Goal: Information Seeking & Learning: Learn about a topic

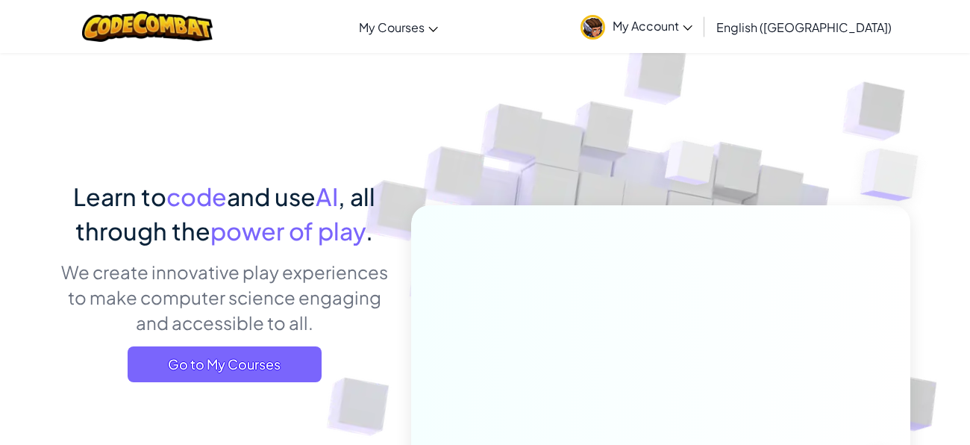
click at [250, 375] on span "Go to My Courses" at bounding box center [225, 364] width 194 height 36
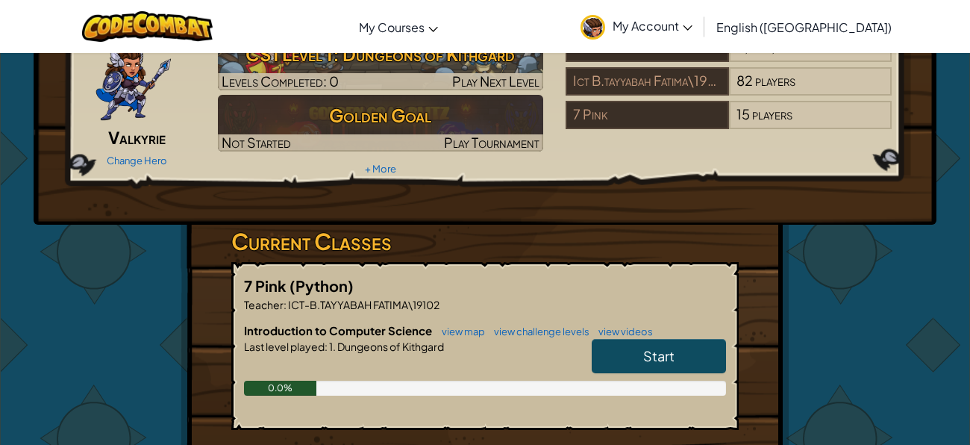
scroll to position [84, 0]
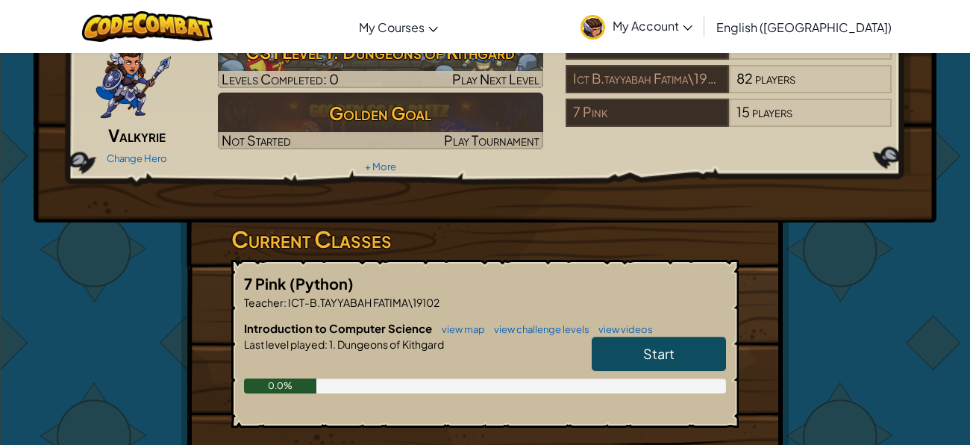
click at [652, 345] on span "Start" at bounding box center [658, 353] width 31 height 17
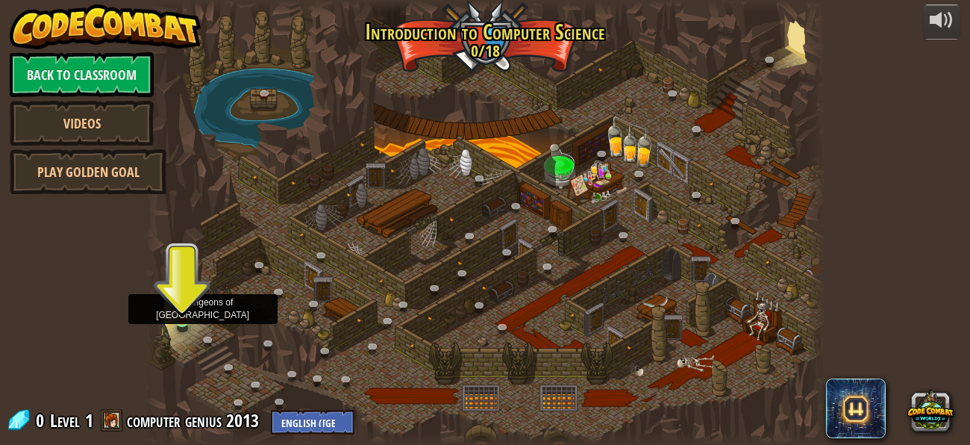
click at [182, 310] on img at bounding box center [183, 303] width 16 height 36
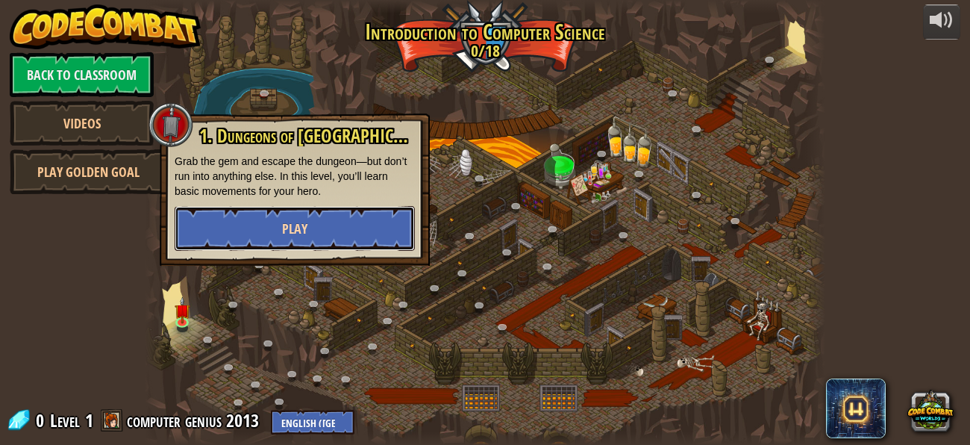
click at [304, 225] on span "Play" at bounding box center [294, 228] width 25 height 19
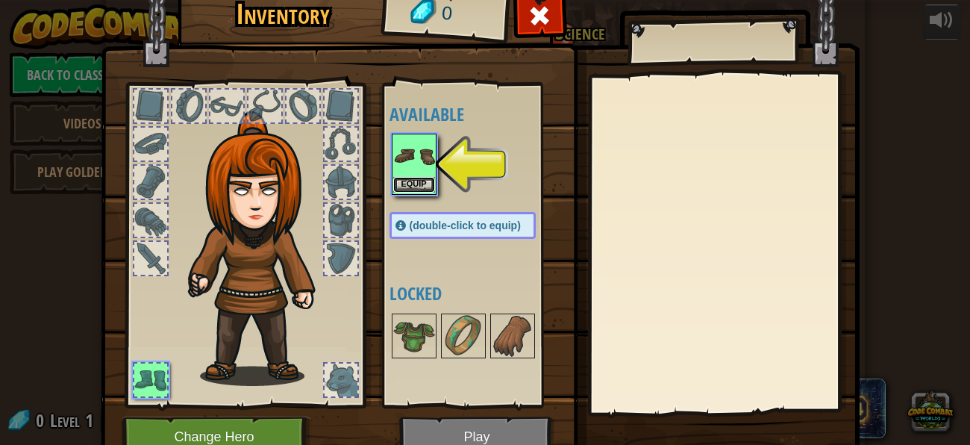
click at [408, 182] on button "Equip" at bounding box center [414, 185] width 42 height 16
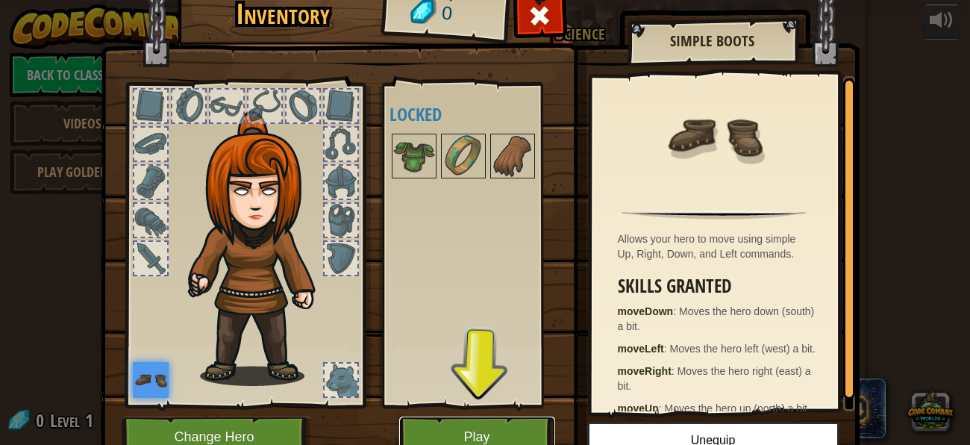
click at [474, 428] on button "Play" at bounding box center [477, 436] width 156 height 41
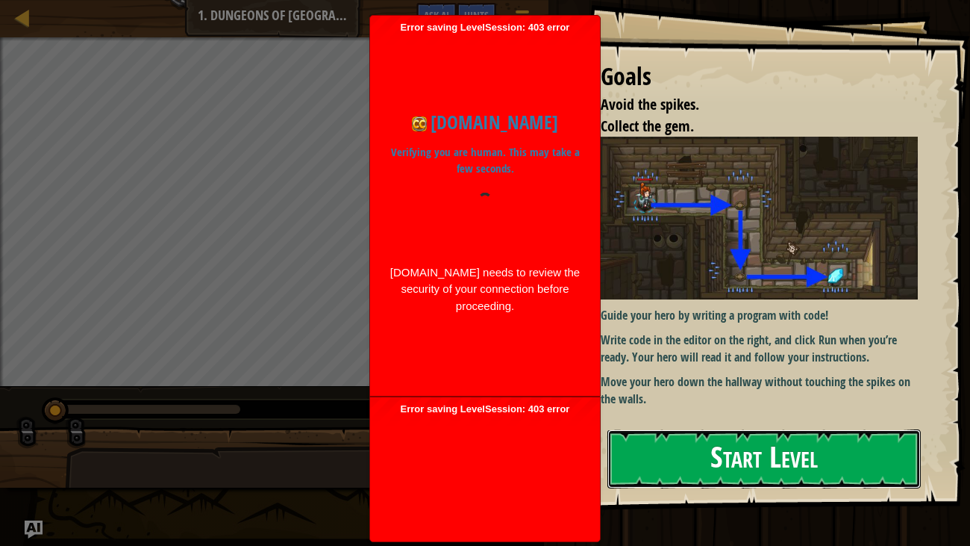
click at [759, 444] on button "Start Level" at bounding box center [764, 458] width 314 height 59
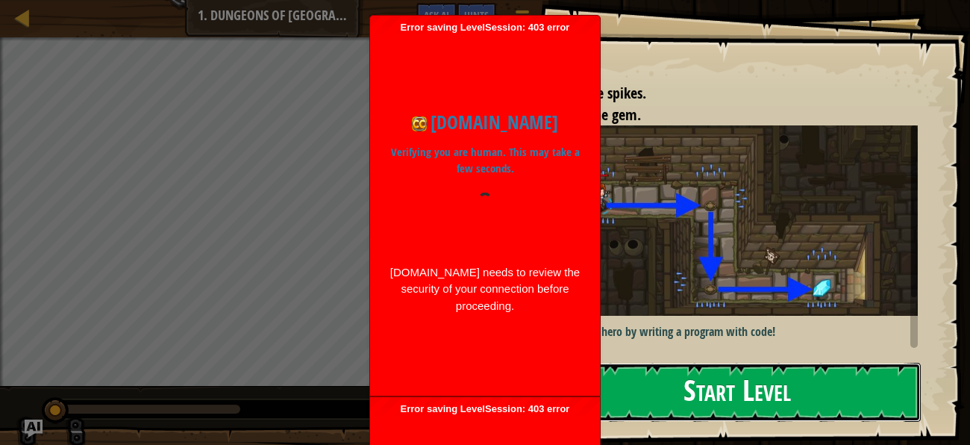
click at [749, 391] on button "Start Level" at bounding box center [737, 392] width 366 height 59
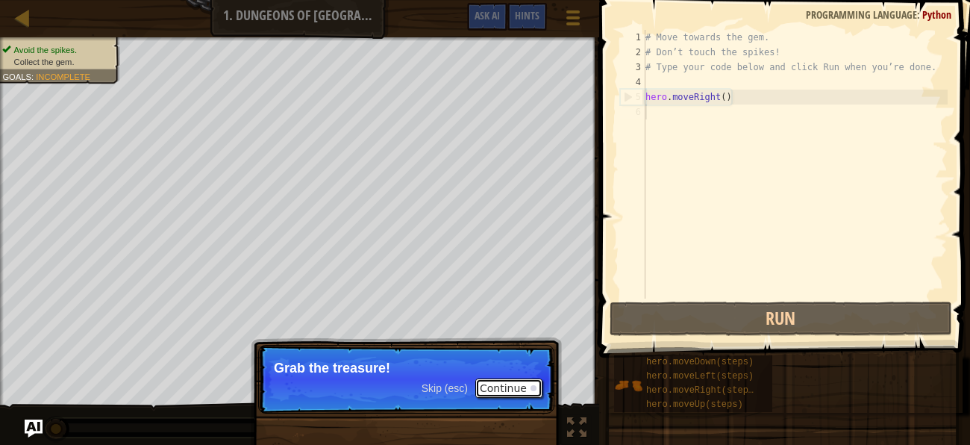
click at [510, 393] on button "Continue" at bounding box center [508, 387] width 67 height 19
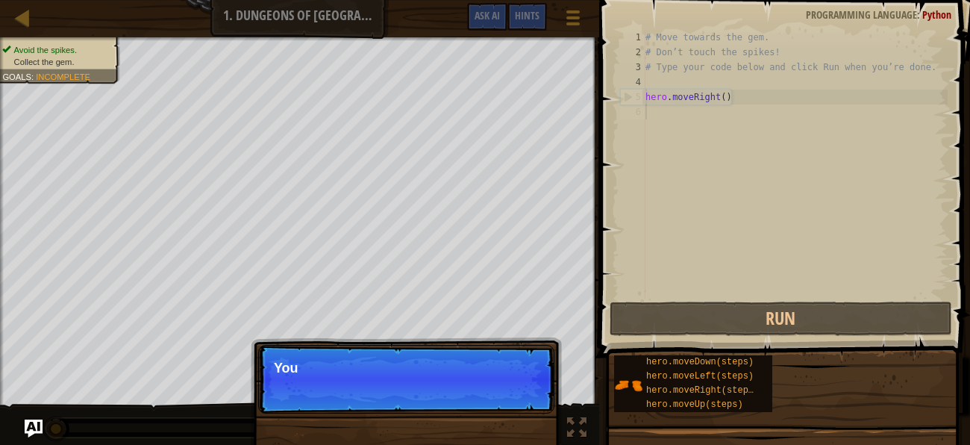
scroll to position [7, 0]
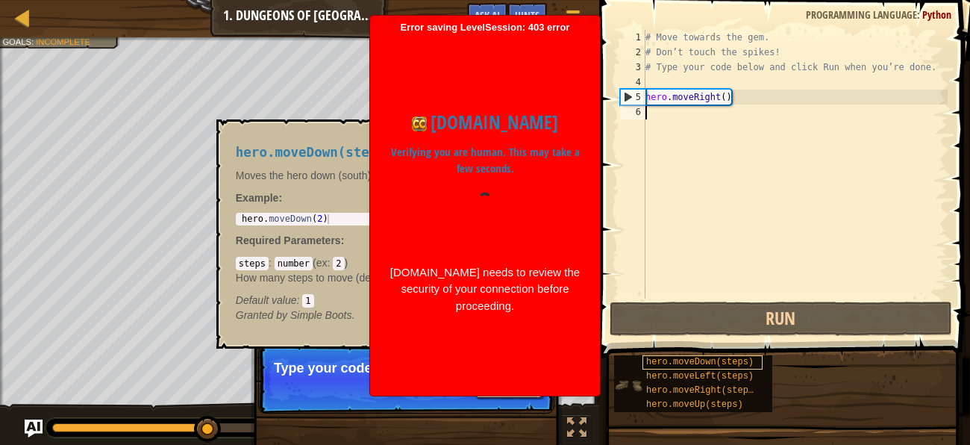
click at [730, 362] on span "hero.moveDown(steps)" at bounding box center [699, 362] width 107 height 10
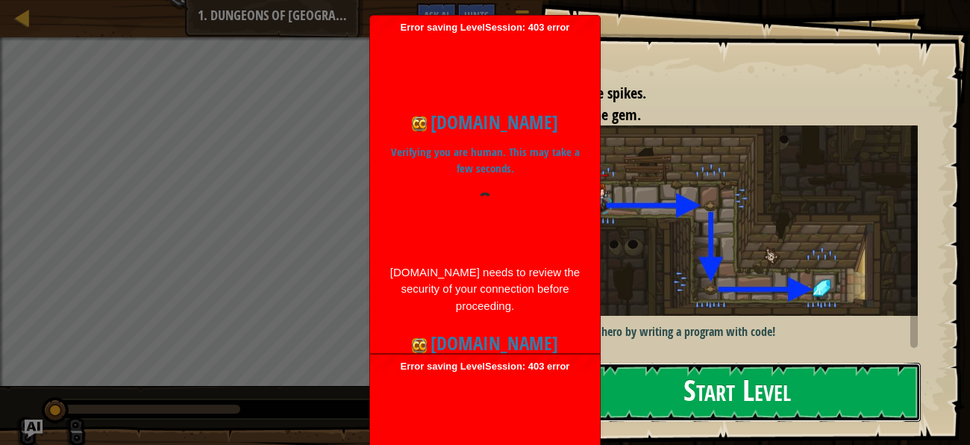
click at [768, 379] on button "Start Level" at bounding box center [737, 392] width 366 height 59
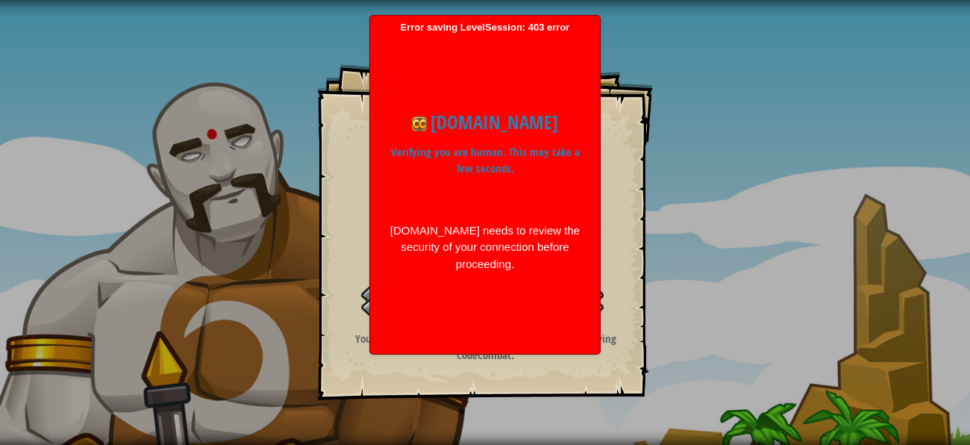
click at [594, 128] on div "Error saving LevelSession: 403 error Just a moment... codecombat.com Verifying …" at bounding box center [485, 185] width 230 height 338
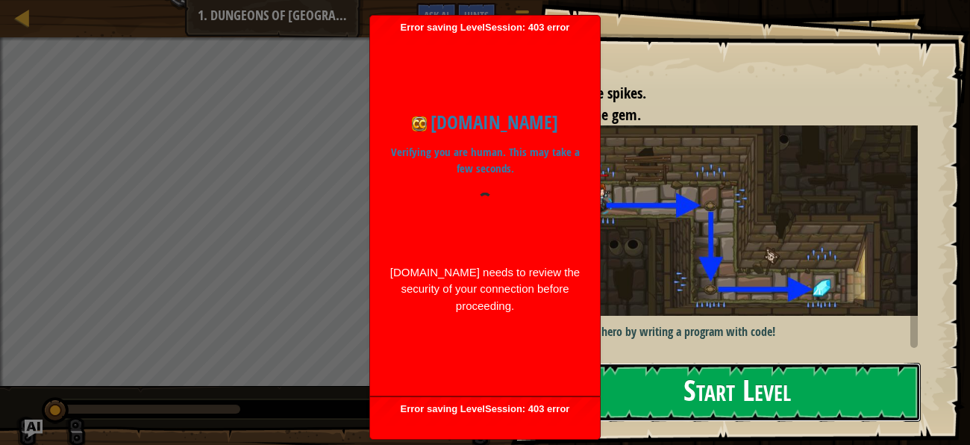
click at [706, 401] on button "Start Level" at bounding box center [737, 392] width 366 height 59
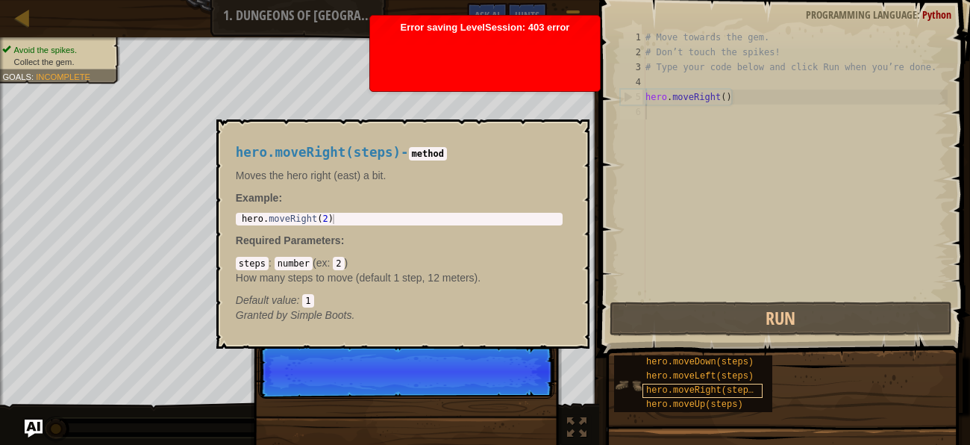
click at [719, 392] on span "hero.moveRight(steps)" at bounding box center [702, 390] width 113 height 10
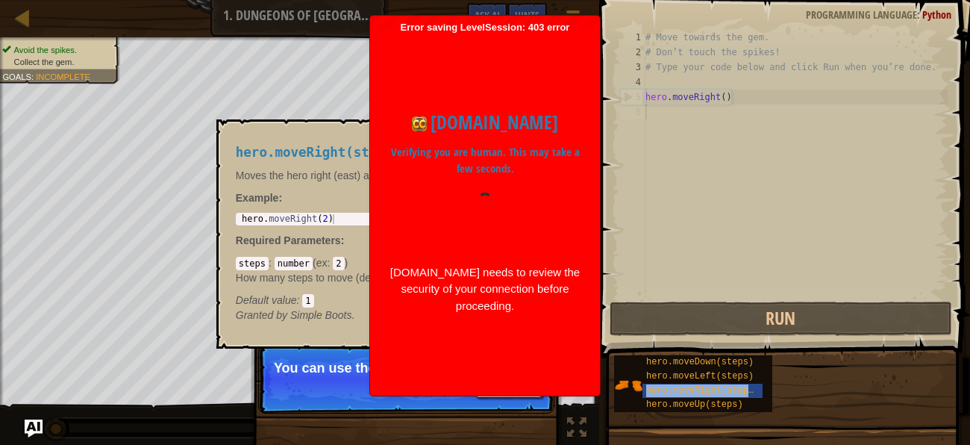
click at [324, 217] on div "hero . moveRight ( 2 )" at bounding box center [400, 228] width 322 height 29
type textarea "hero.moveRight(2)"
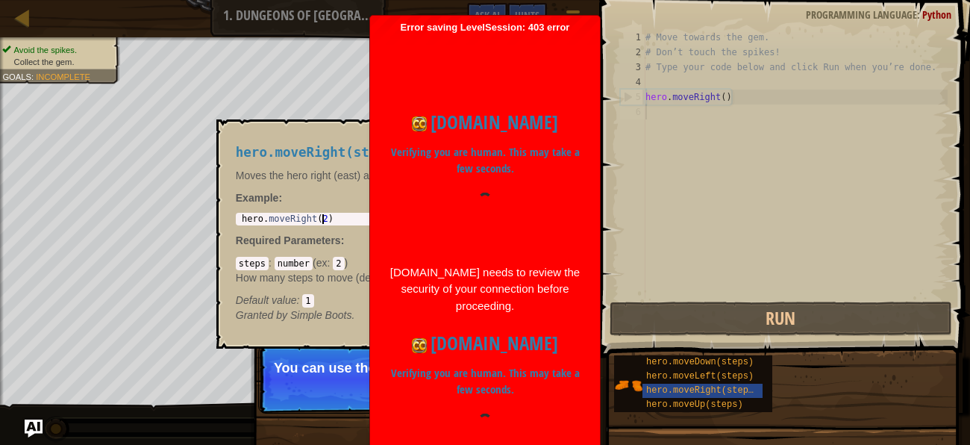
click at [328, 219] on div "hero . moveRight ( 2 )" at bounding box center [400, 228] width 322 height 29
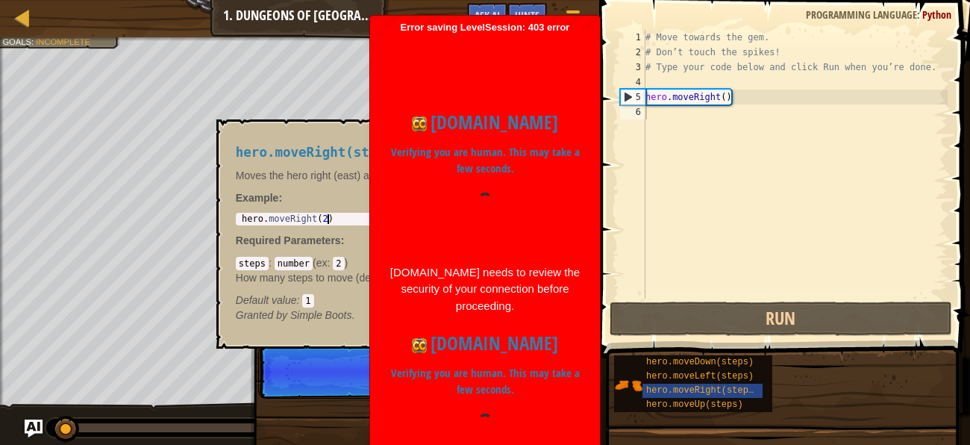
scroll to position [7, 0]
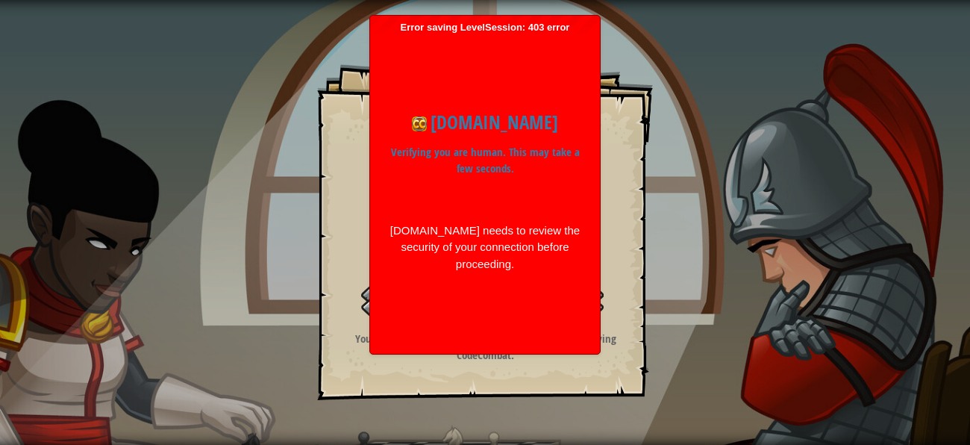
click at [492, 122] on h1 "[DOMAIN_NAME]" at bounding box center [485, 122] width 193 height 28
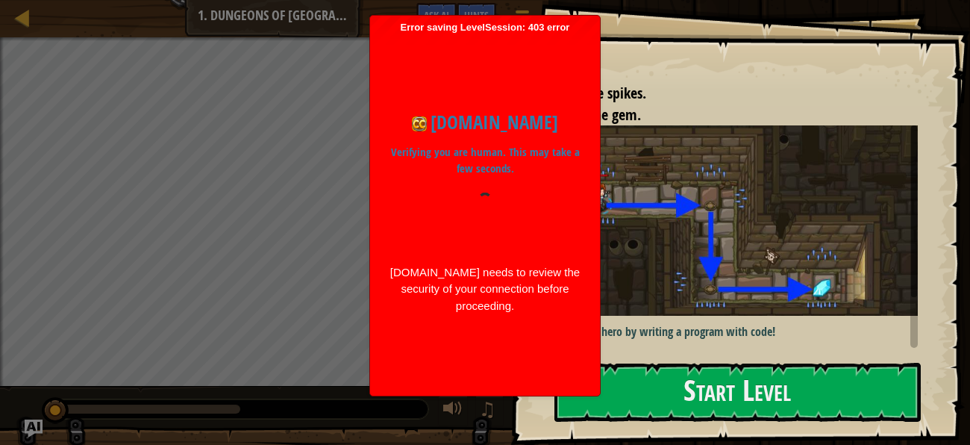
click at [487, 174] on p "Verifying you are human. This may take a few seconds." at bounding box center [485, 161] width 193 height 34
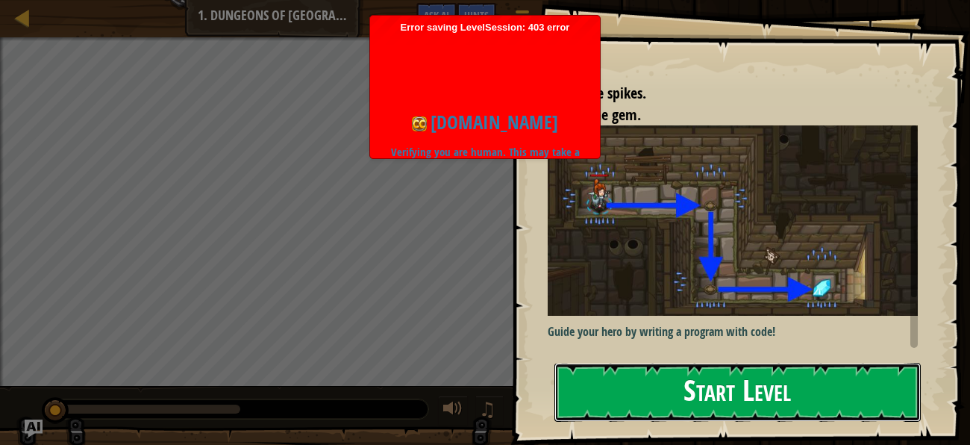
click at [707, 384] on button "Start Level" at bounding box center [737, 392] width 366 height 59
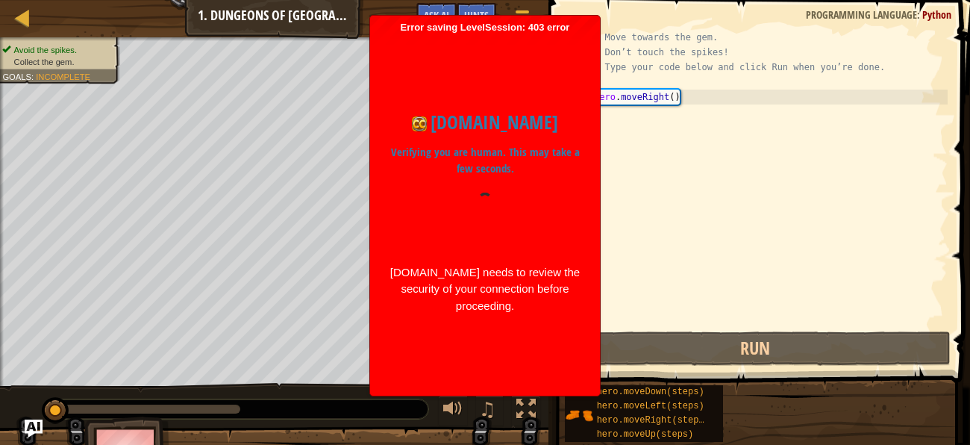
click at [461, 154] on p "Verifying you are human. This may take a few seconds." at bounding box center [485, 161] width 193 height 34
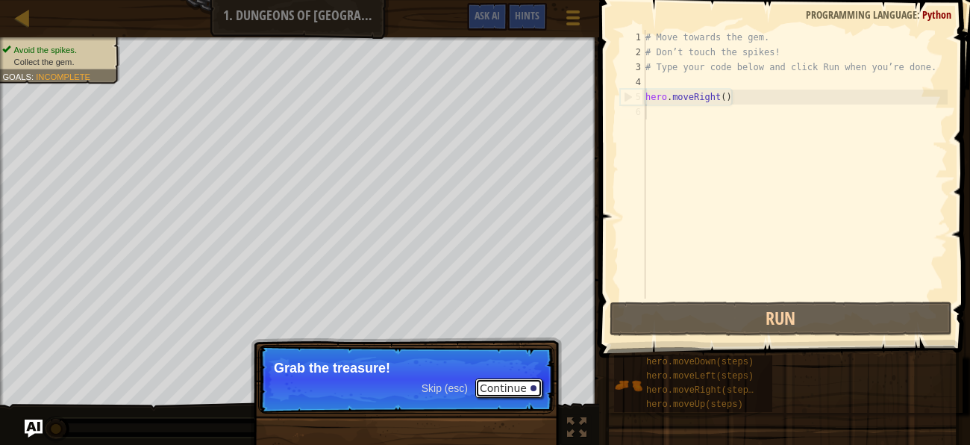
click at [493, 380] on button "Continue" at bounding box center [508, 387] width 67 height 19
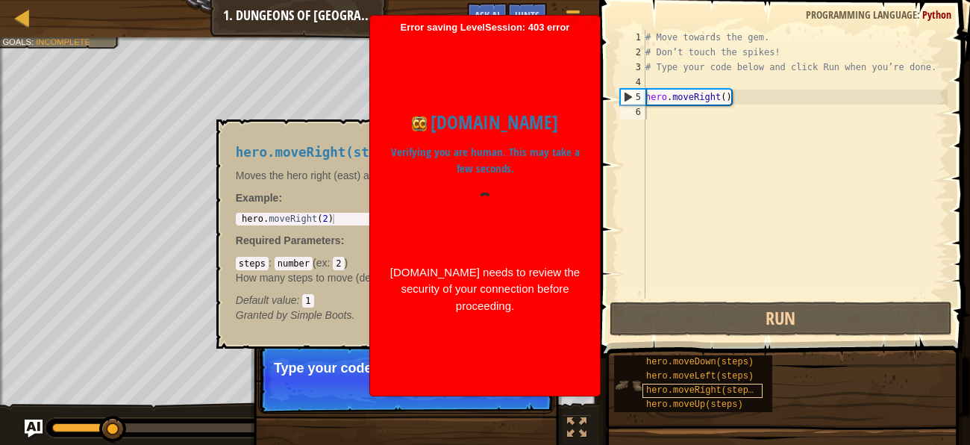
click at [698, 390] on span "hero.moveRight(steps)" at bounding box center [702, 390] width 113 height 10
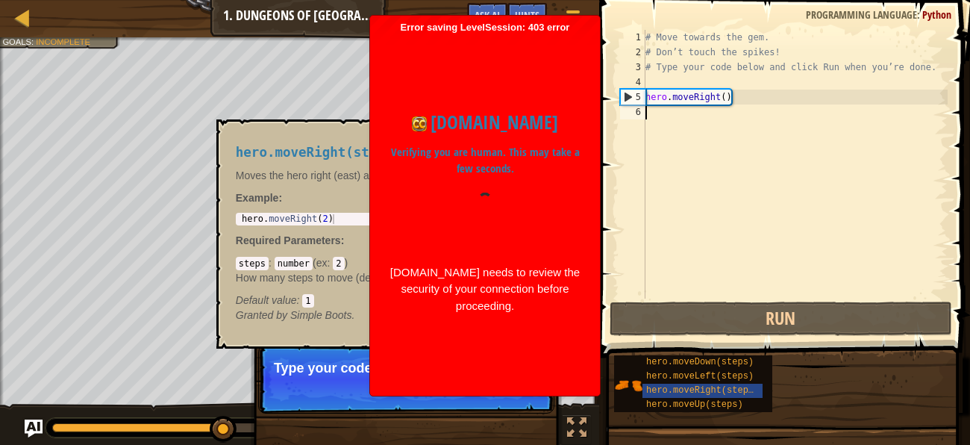
click at [327, 215] on div "hero . moveRight ( 2 )" at bounding box center [400, 228] width 322 height 29
type textarea "hero.moveRight(2)"
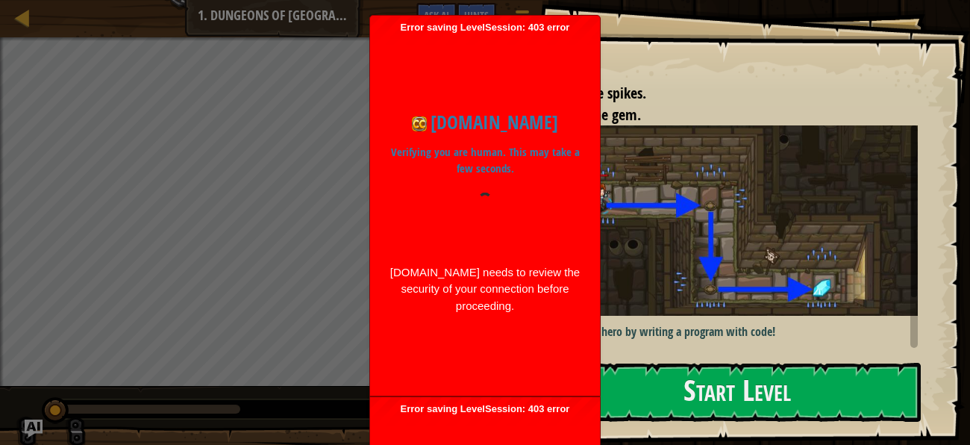
click at [509, 215] on div at bounding box center [485, 221] width 193 height 57
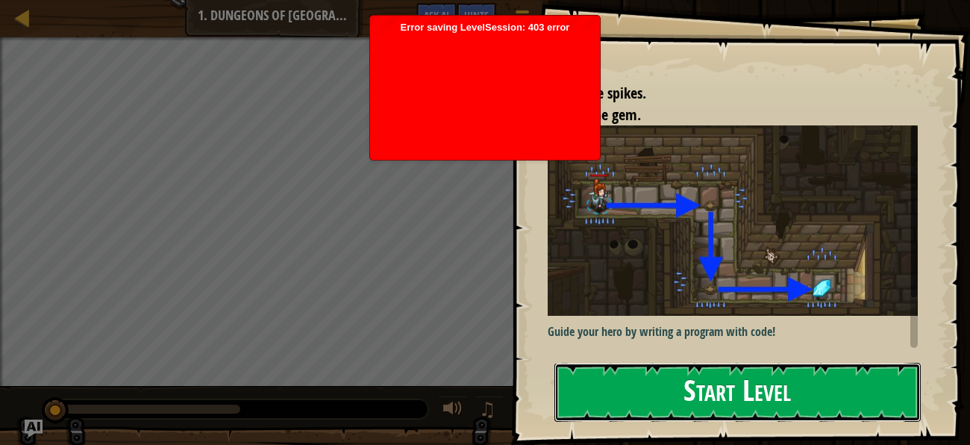
click at [673, 397] on button "Start Level" at bounding box center [737, 392] width 366 height 59
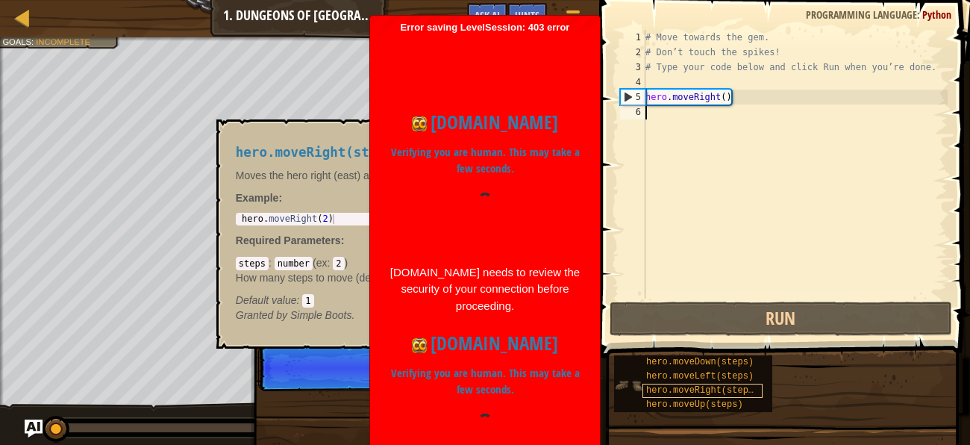
click at [657, 385] on span "hero.moveRight(steps)" at bounding box center [702, 390] width 113 height 10
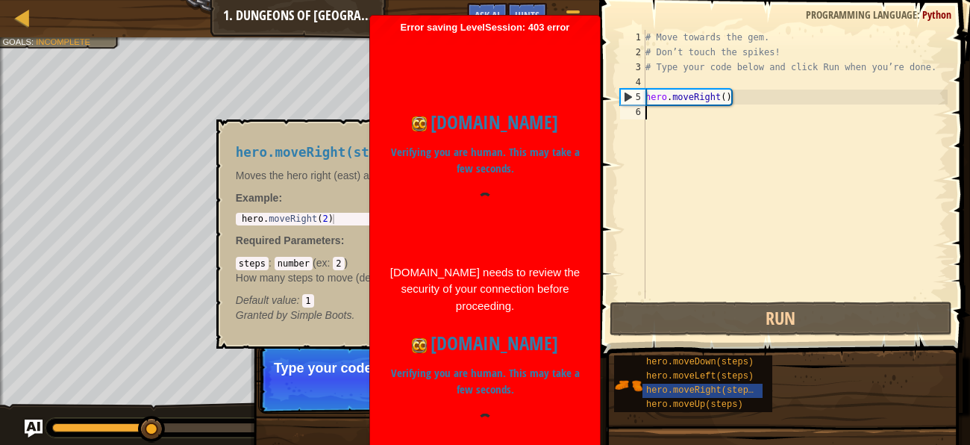
click at [328, 218] on div "hero . moveRight ( 2 )" at bounding box center [400, 228] width 322 height 29
type textarea "hero.moveRight(2)"
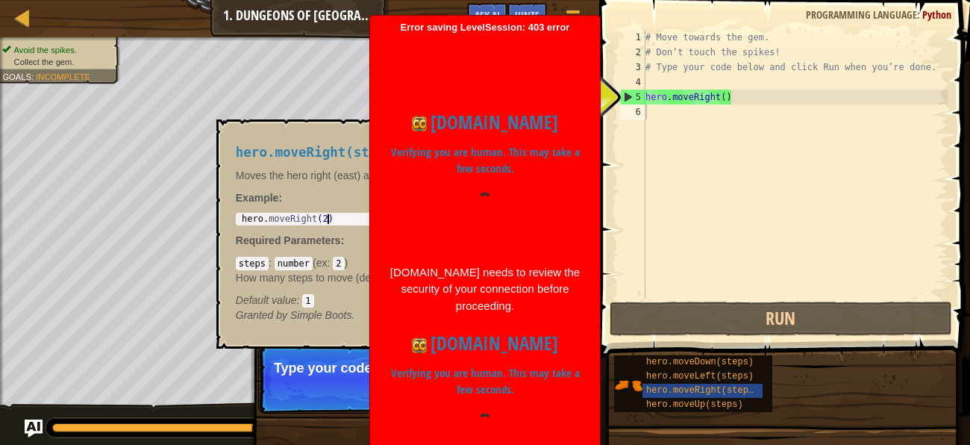
click at [510, 118] on h1 "[DOMAIN_NAME]" at bounding box center [485, 122] width 193 height 28
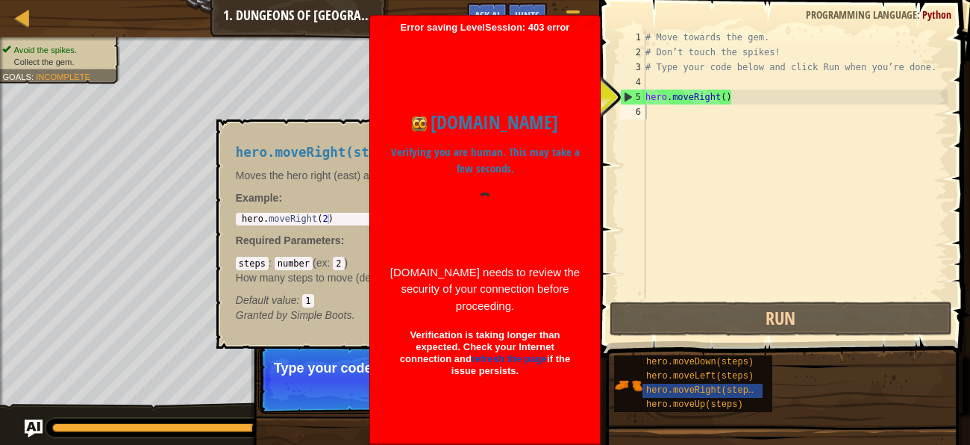
click at [604, 217] on span at bounding box center [786, 157] width 383 height 401
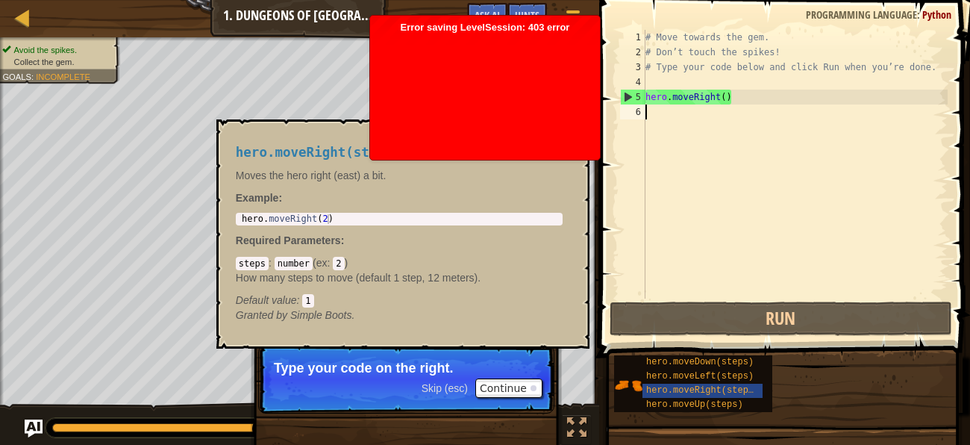
click at [644, 98] on div "5" at bounding box center [633, 97] width 25 height 15
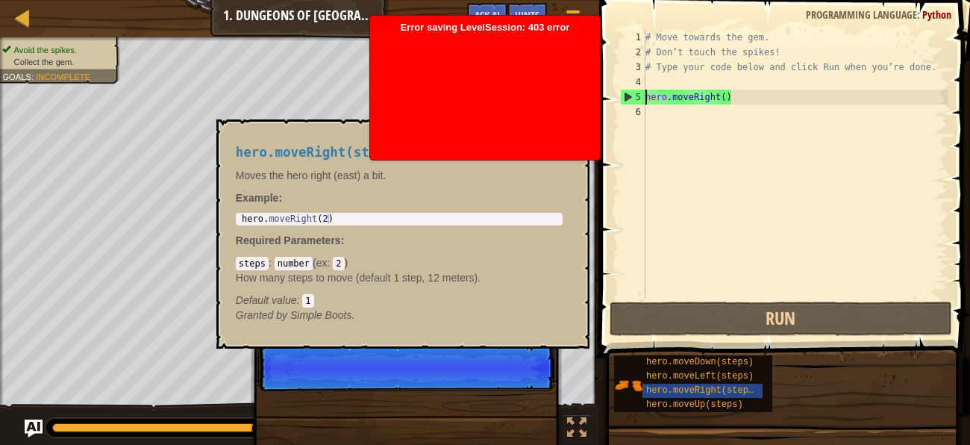
type textarea "hero.moveRight()"
click at [646, 109] on div "# Move towards the gem. # Don’t touch the spikes! # Type your code below and cl…" at bounding box center [795, 179] width 305 height 299
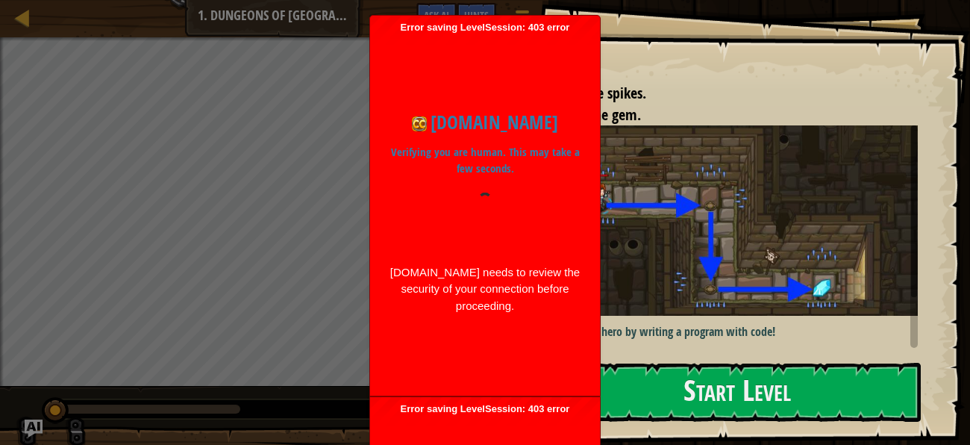
click at [518, 237] on div at bounding box center [485, 221] width 193 height 57
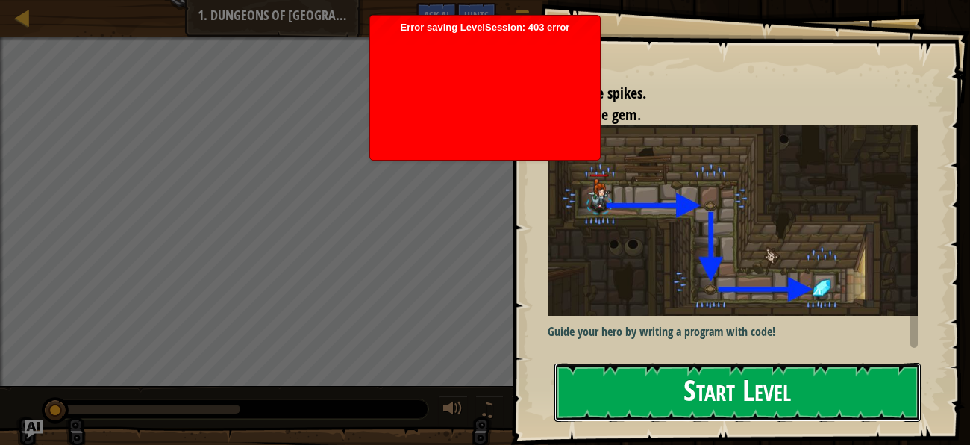
click at [757, 376] on button "Start Level" at bounding box center [737, 392] width 366 height 59
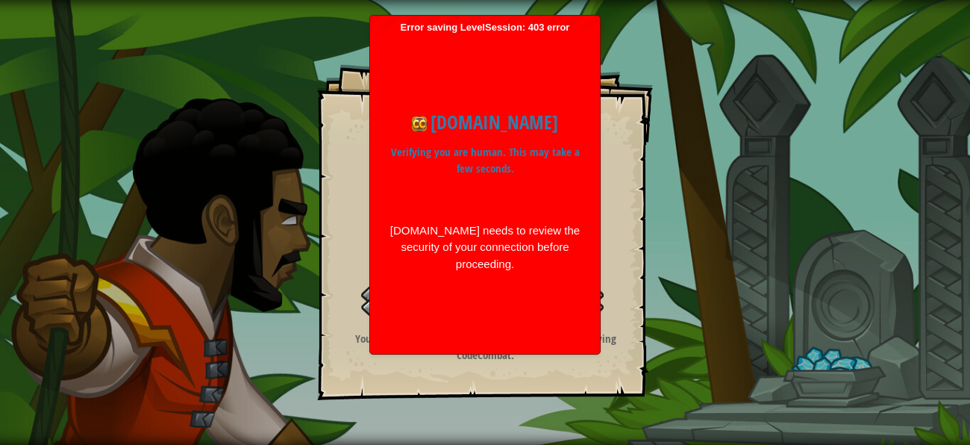
click at [499, 125] on h1 "[DOMAIN_NAME]" at bounding box center [485, 122] width 193 height 28
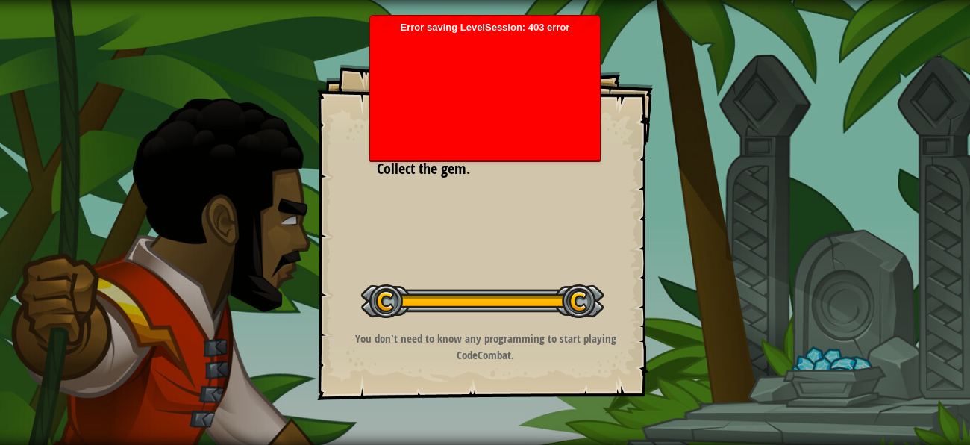
click at [531, 187] on div at bounding box center [485, 238] width 215 height 119
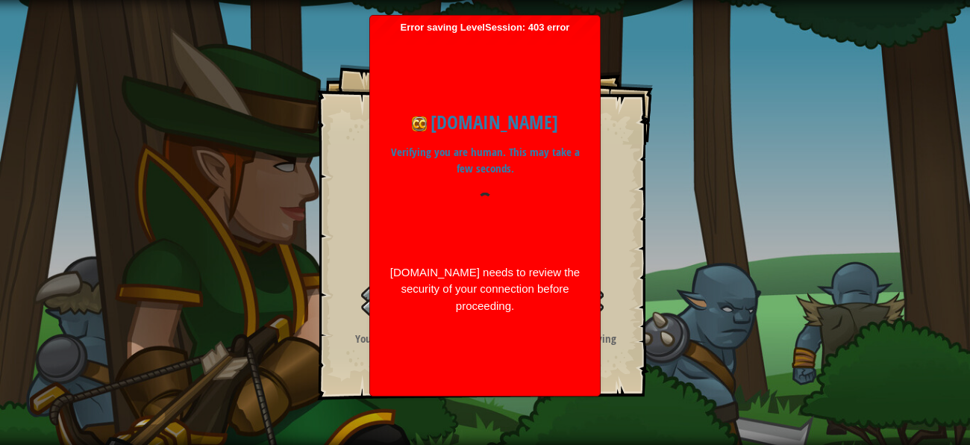
click at [502, 75] on div "[DOMAIN_NAME] Verifying you are human. This may take a few seconds. [DOMAIN_NAM…" at bounding box center [485, 211] width 215 height 355
click at [502, 75] on div "Goals Avoid the spikes. Collect the gem. Start Level Error loading from server.…" at bounding box center [485, 232] width 336 height 336
